Goal: Task Accomplishment & Management: Complete application form

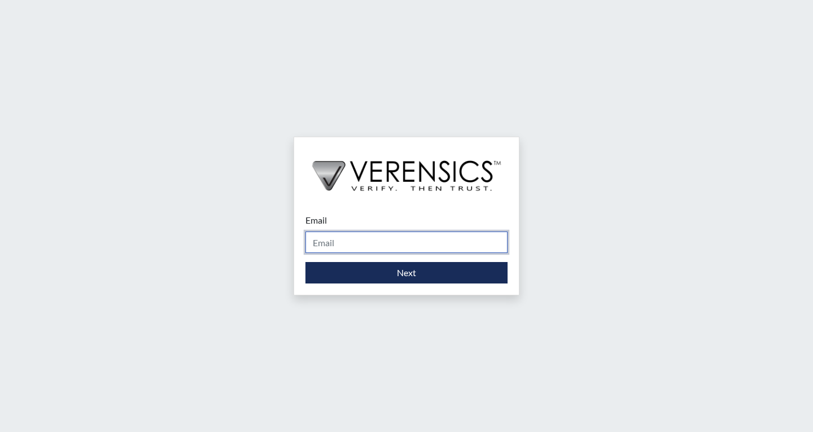
click at [389, 253] on input "Email" at bounding box center [406, 241] width 202 height 21
type input "[EMAIL_ADDRESS][PERSON_NAME][DOMAIN_NAME]"
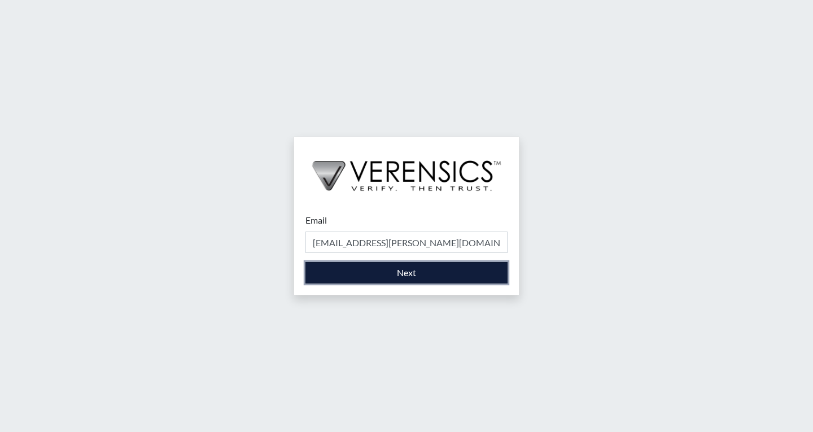
click at [399, 271] on button "Next" at bounding box center [406, 272] width 202 height 21
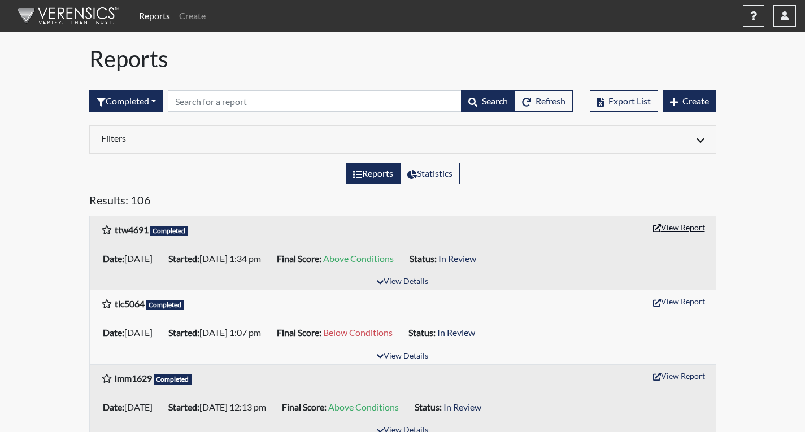
click at [658, 230] on icon "button" at bounding box center [657, 228] width 8 height 8
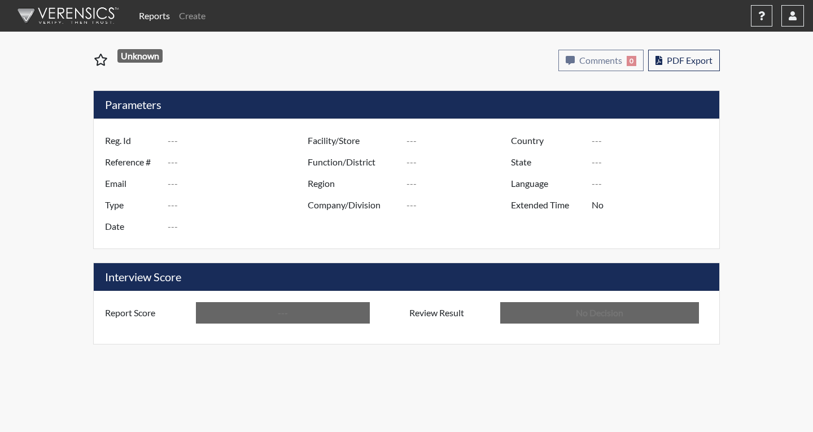
type input "ttw4691"
type input "50781"
type input "---"
type input "Corrections Pre-Employment"
type input "Aug 14, 2025"
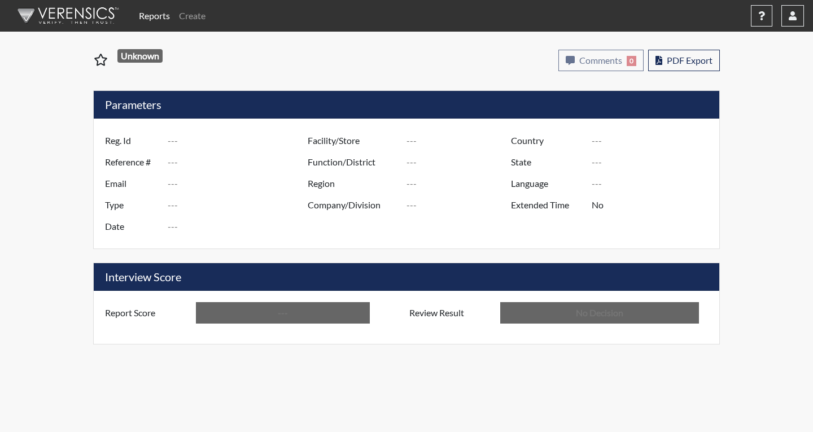
type input "Coastal SP"
type input "[GEOGRAPHIC_DATA]"
type input "[US_STATE]"
type input "English"
type input "Above Conditions"
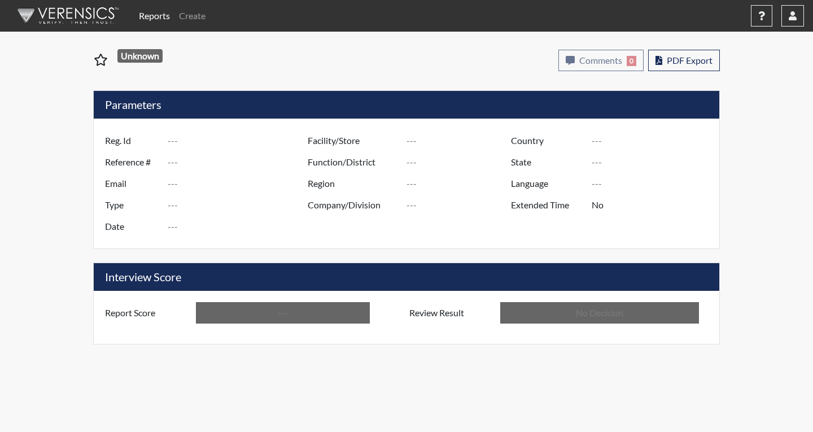
type input "In Review"
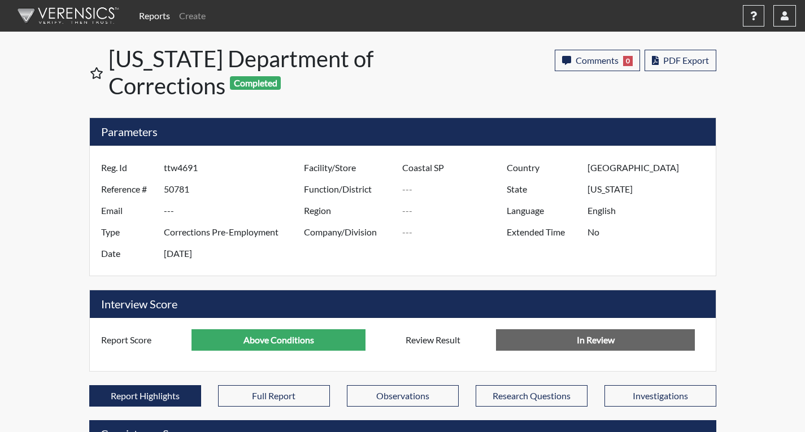
scroll to position [187, 469]
click at [714, 67] on button "PDF Export" at bounding box center [680, 60] width 72 height 21
